Goal: Find specific page/section: Find specific page/section

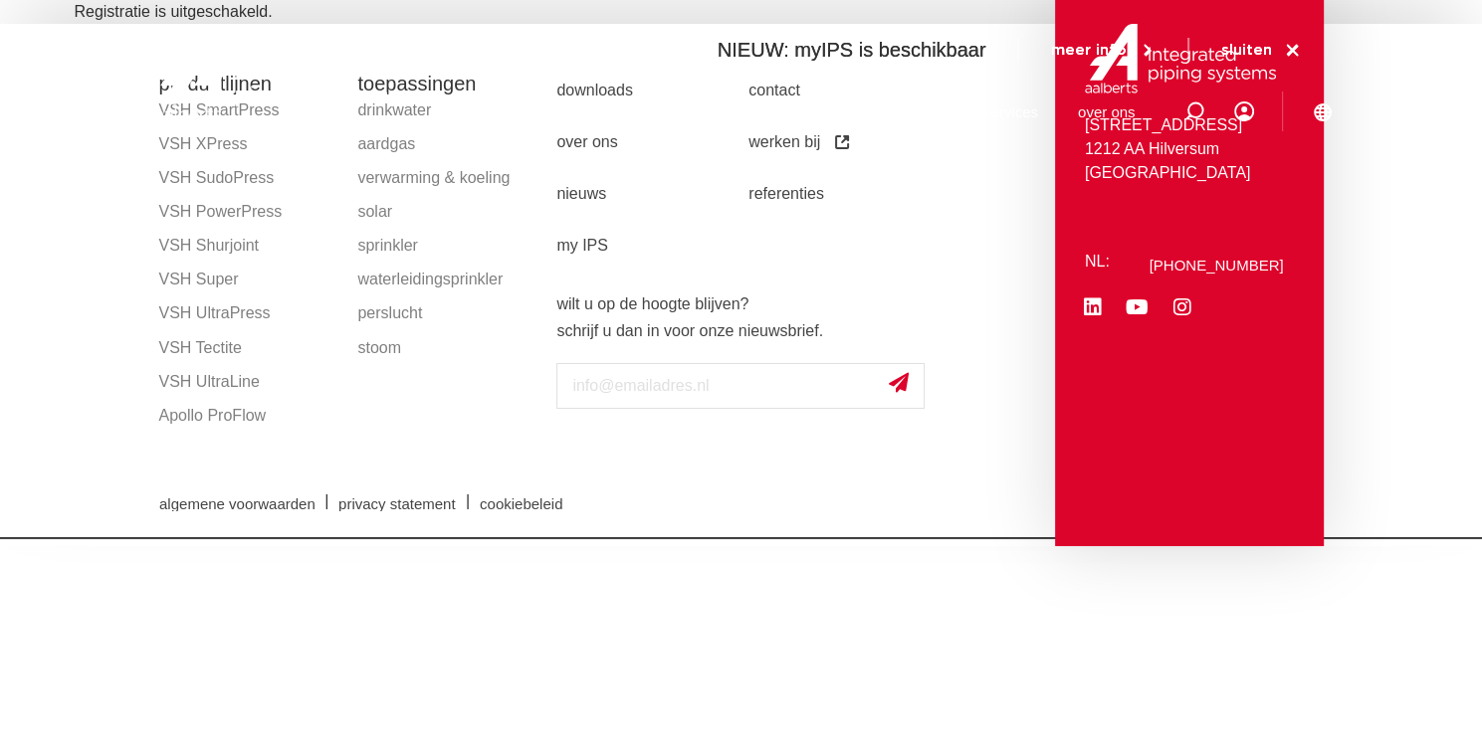
click at [199, 147] on div at bounding box center [279, 75] width 260 height 151
click at [200, 151] on link "VSH XPress" at bounding box center [248, 144] width 179 height 34
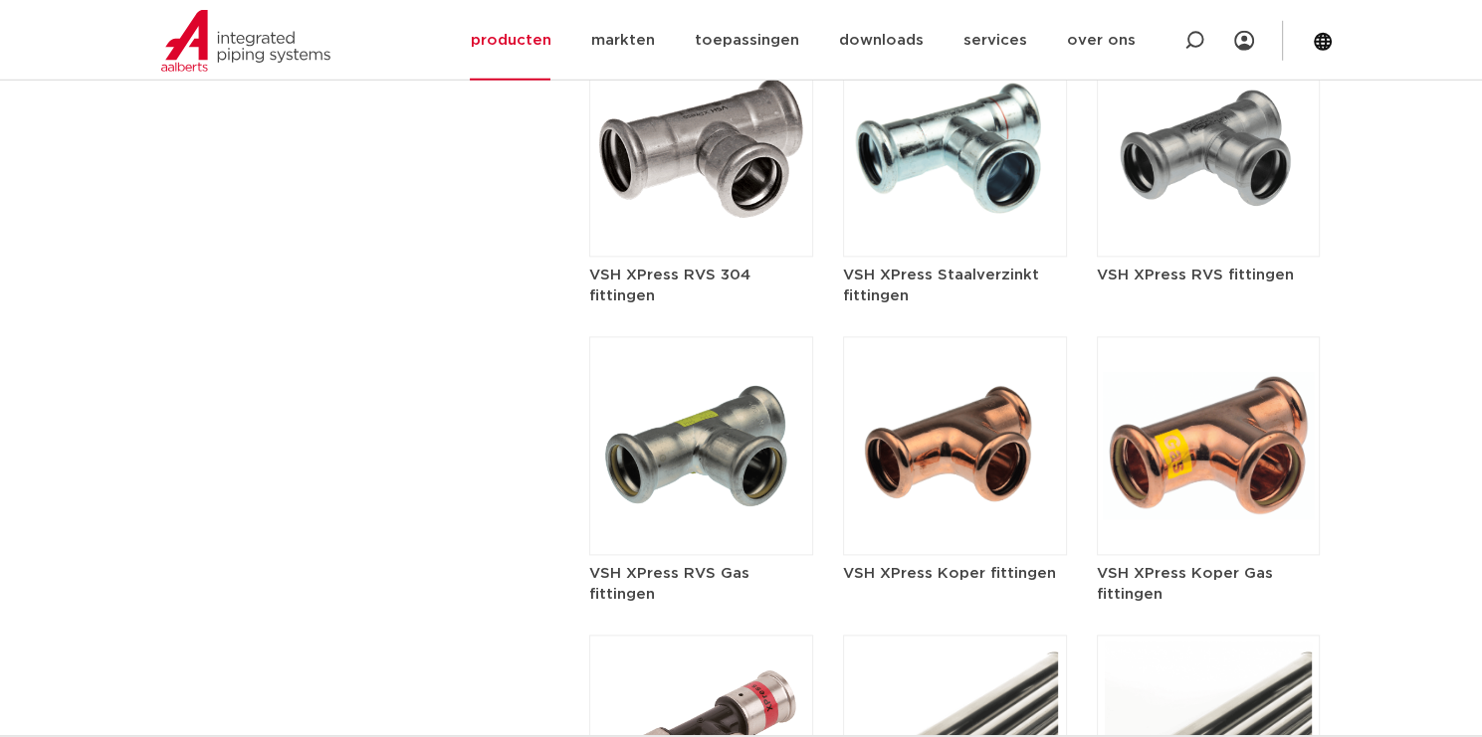
scroll to position [2522, 0]
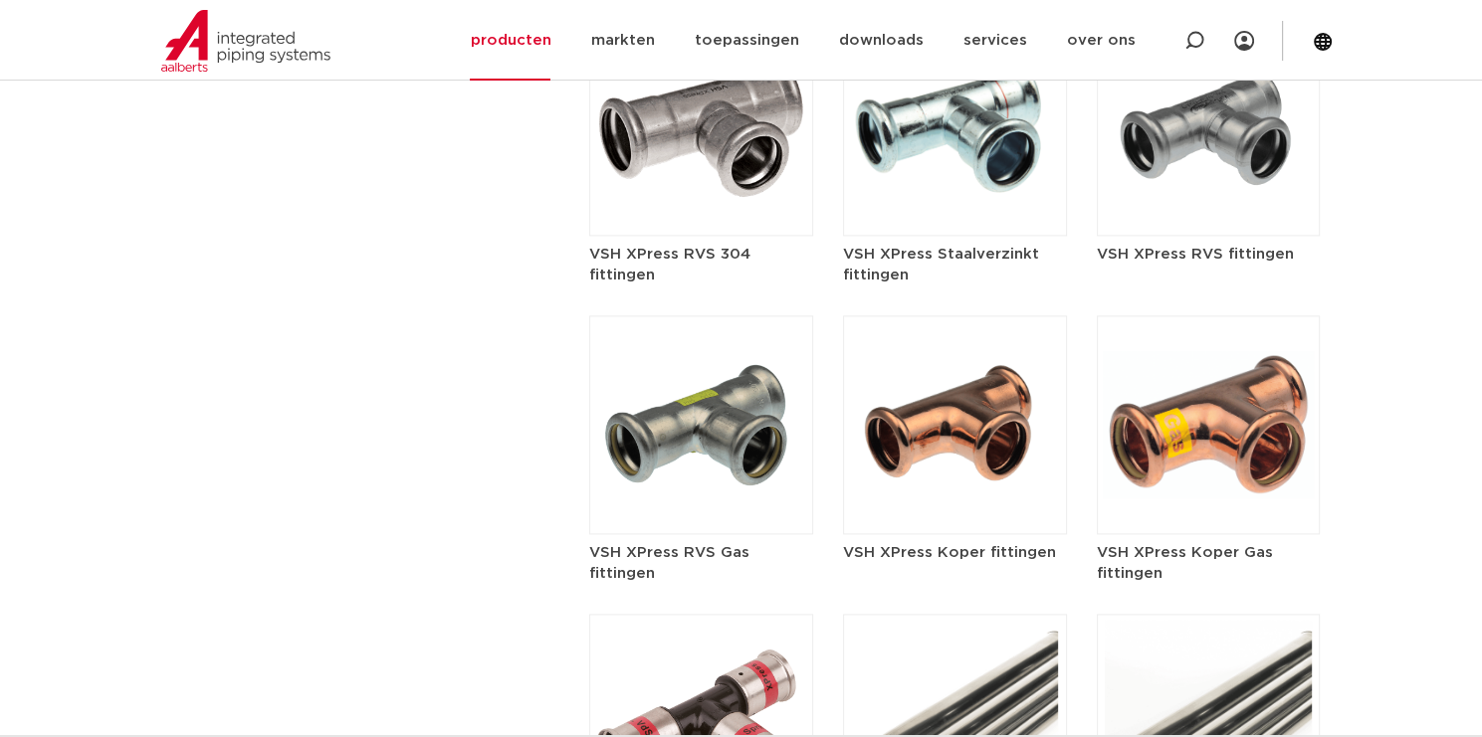
click at [930, 394] on img at bounding box center [955, 424] width 224 height 219
